Goal: Information Seeking & Learning: Learn about a topic

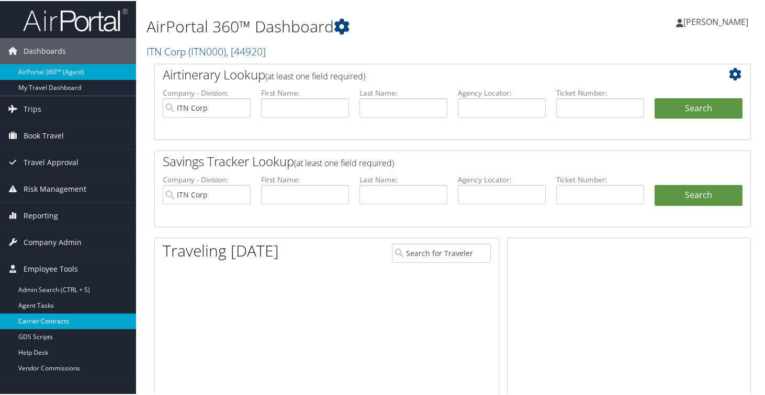
click at [43, 320] on link "Carrier Contracts" at bounding box center [68, 321] width 136 height 16
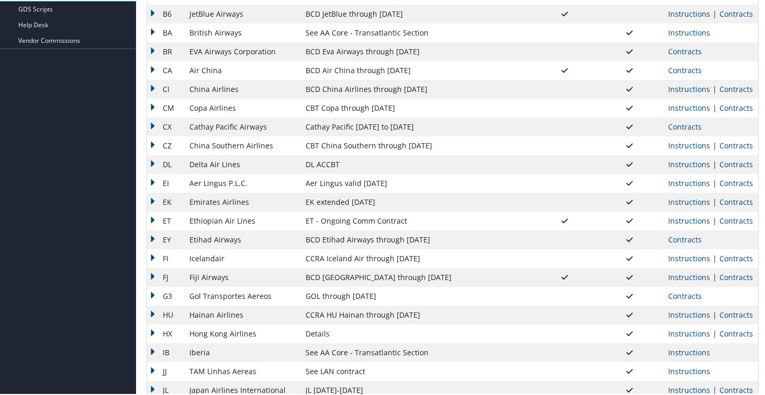
scroll to position [302, 0]
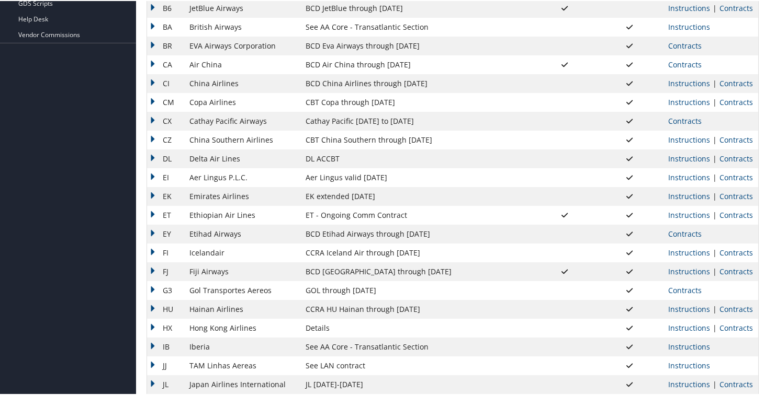
click at [684, 238] on td "Contracts" at bounding box center [710, 233] width 95 height 19
click at [682, 235] on link "Contracts" at bounding box center [684, 233] width 33 height 10
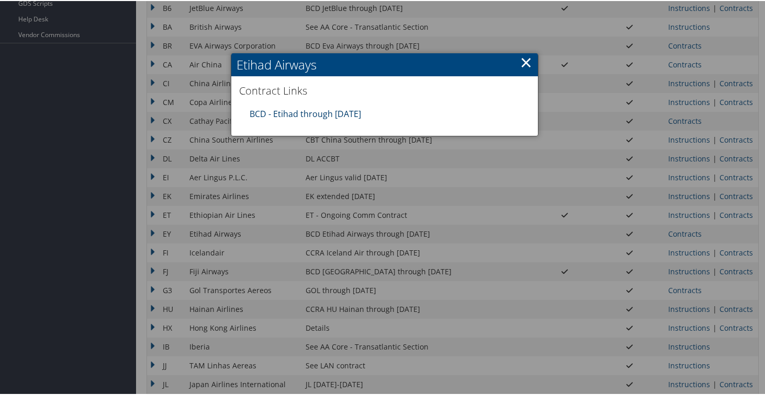
click at [281, 115] on link "BCD - Etihad through 12.31.25" at bounding box center [304, 113] width 111 height 12
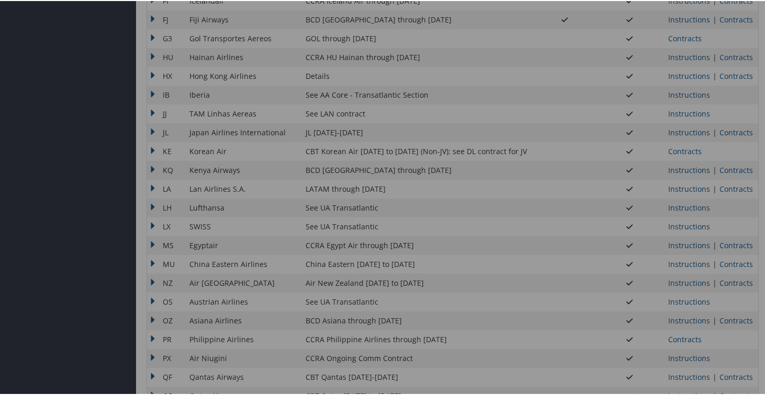
click at [406, 261] on div at bounding box center [384, 197] width 769 height 395
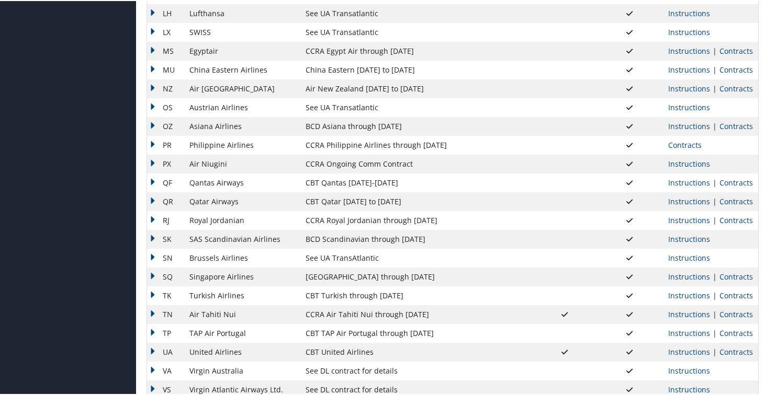
scroll to position [735, 0]
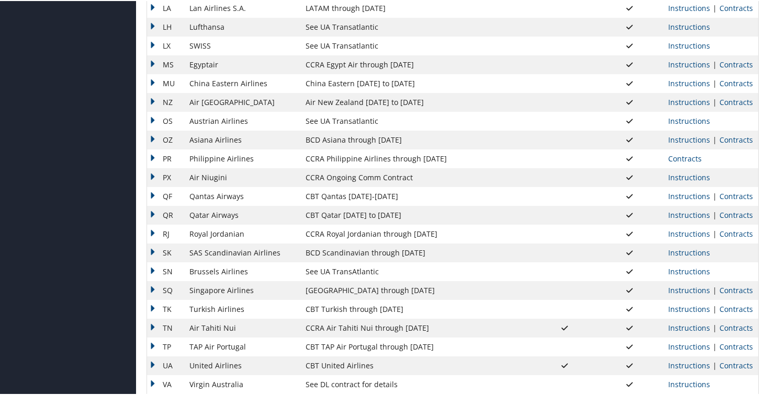
click at [586, 191] on td at bounding box center [564, 195] width 64 height 19
click at [725, 197] on link "Contracts" at bounding box center [735, 195] width 33 height 10
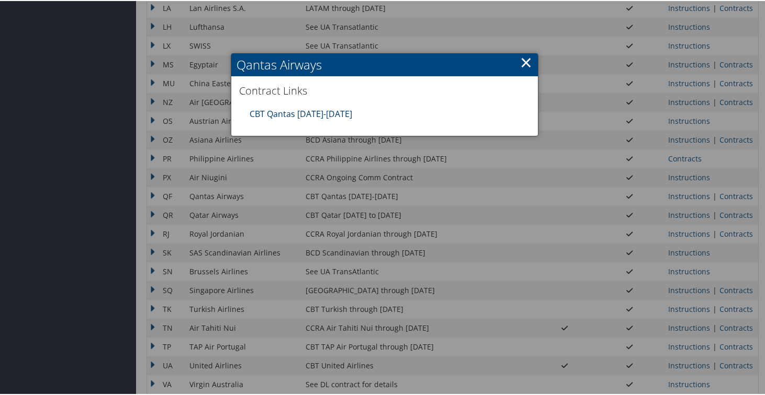
click at [338, 111] on link "CBT Qantas [DATE]-[DATE]" at bounding box center [300, 113] width 103 height 12
